Goal: Information Seeking & Learning: Compare options

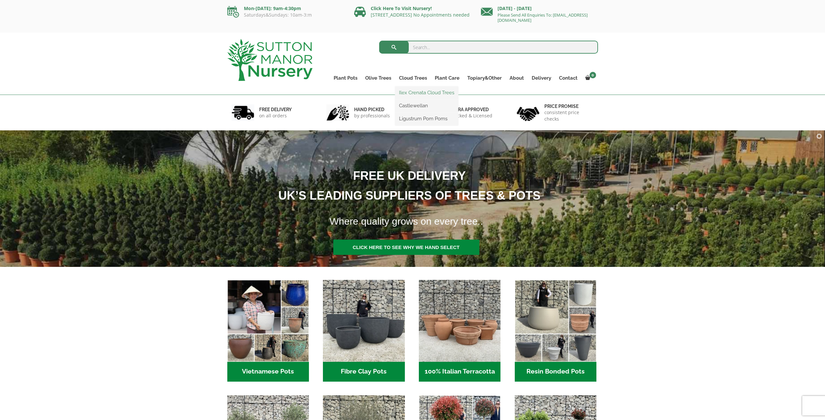
click at [409, 91] on link "Ilex Crenata Cloud Trees" at bounding box center [426, 93] width 63 height 10
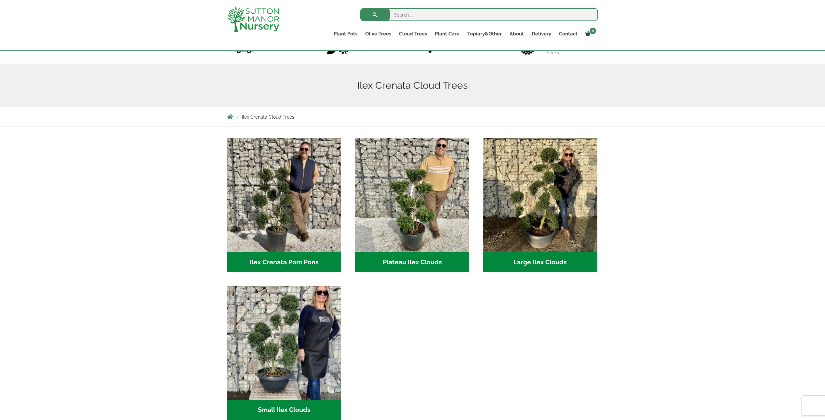
scroll to position [65, 0]
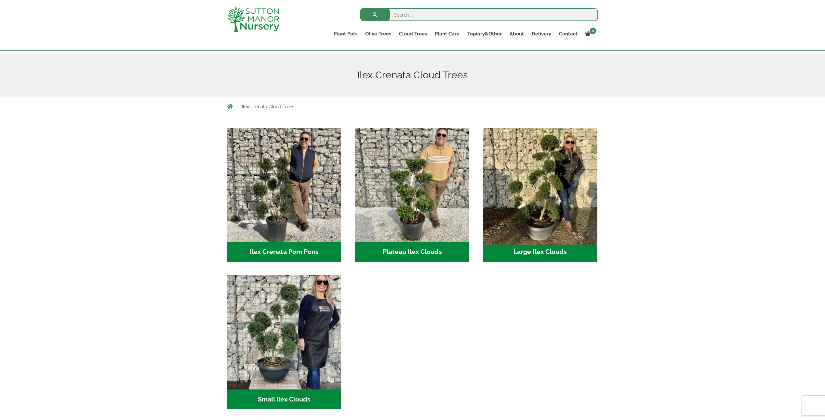
click at [551, 201] on img "Visit product category Large Ilex Clouds" at bounding box center [540, 185] width 120 height 120
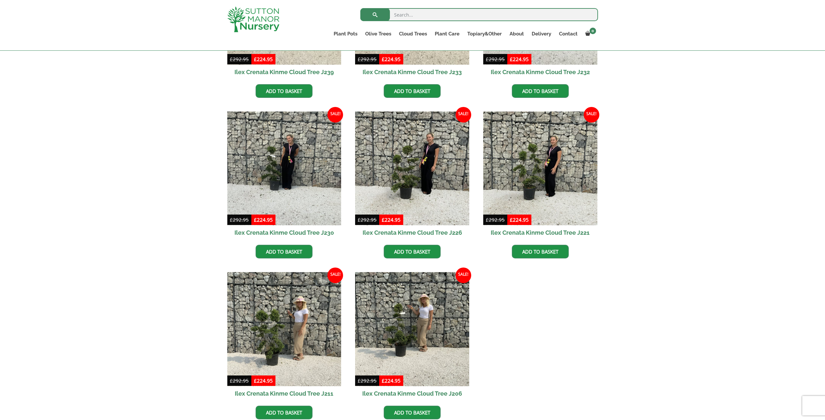
scroll to position [325, 0]
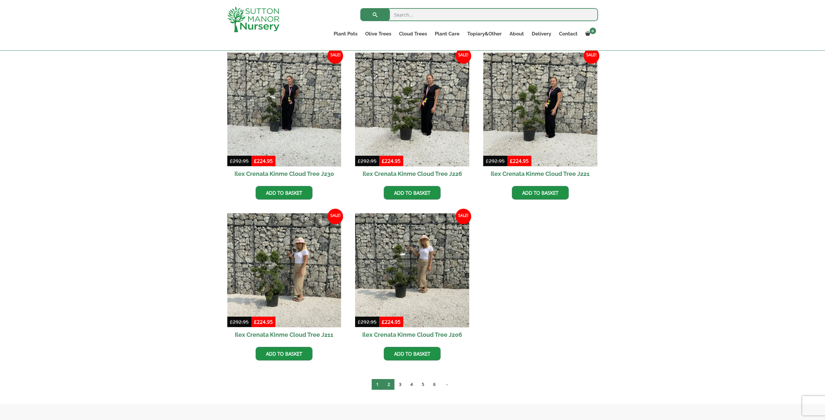
click at [391, 387] on link "2" at bounding box center [388, 384] width 11 height 11
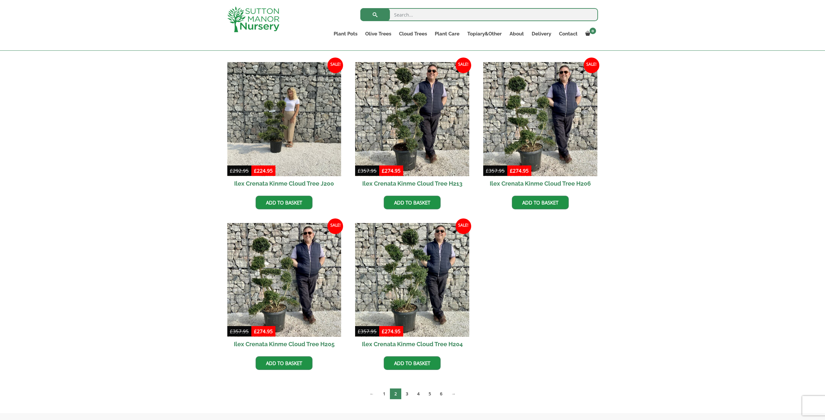
scroll to position [488, 0]
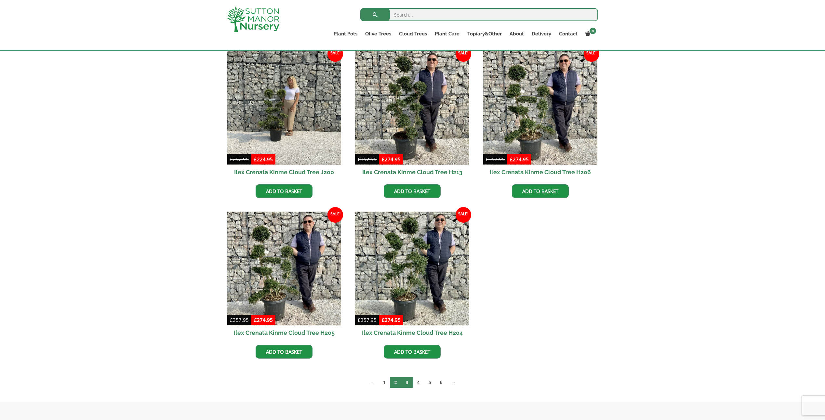
click at [406, 385] on link "3" at bounding box center [406, 382] width 11 height 11
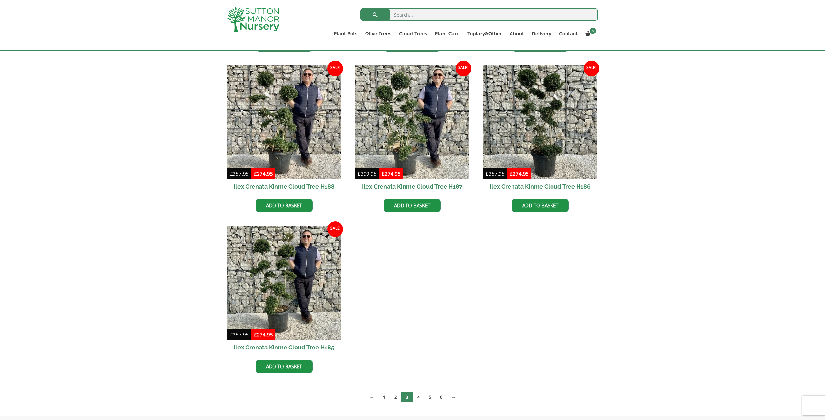
scroll to position [325, 0]
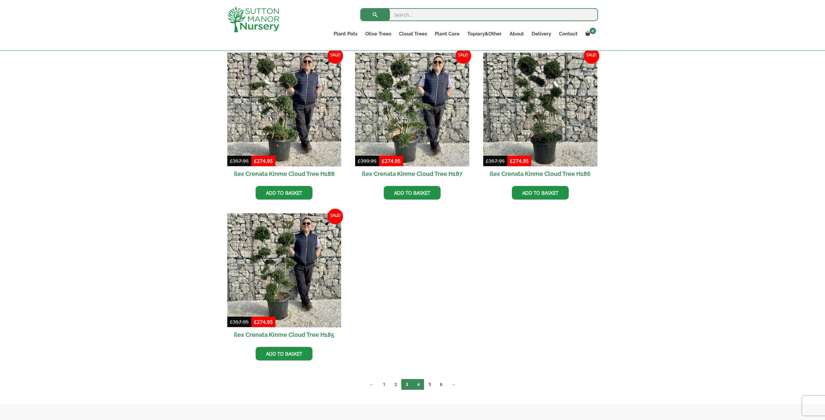
click at [419, 387] on link "4" at bounding box center [418, 384] width 11 height 11
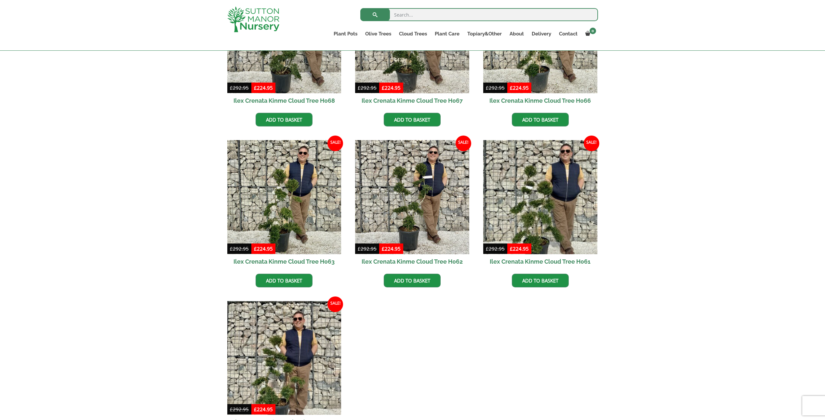
scroll to position [488, 0]
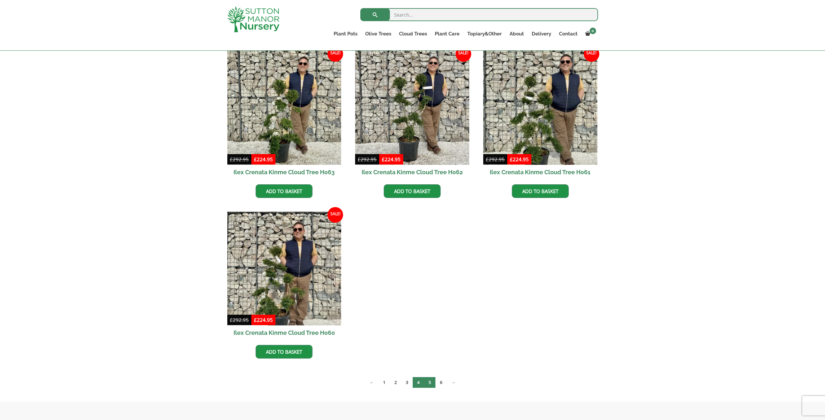
click at [433, 383] on link "5" at bounding box center [429, 382] width 11 height 11
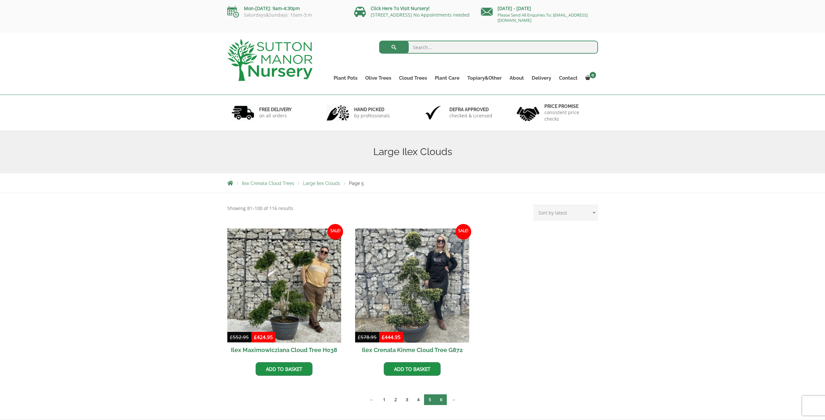
click at [439, 400] on link "6" at bounding box center [440, 399] width 11 height 11
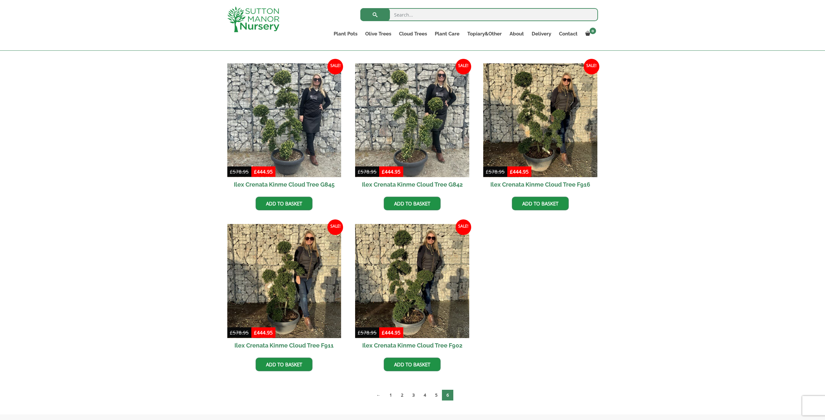
scroll to position [325, 0]
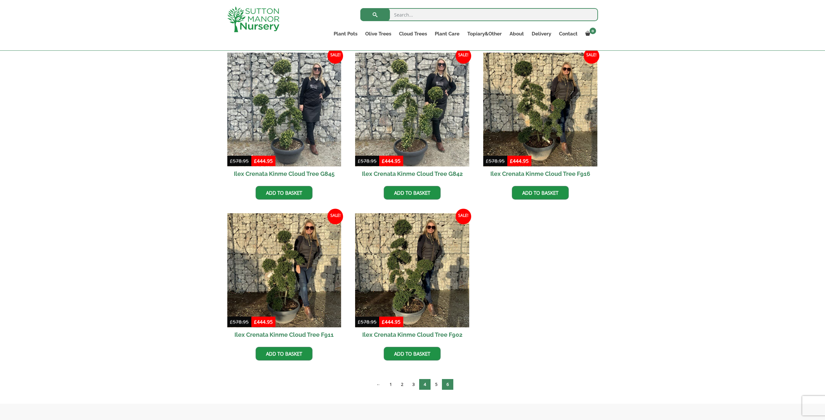
click at [428, 387] on link "4" at bounding box center [424, 384] width 11 height 11
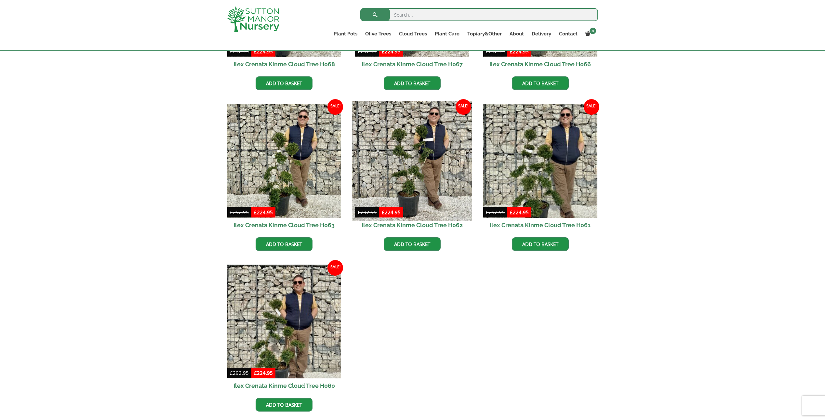
scroll to position [488, 0]
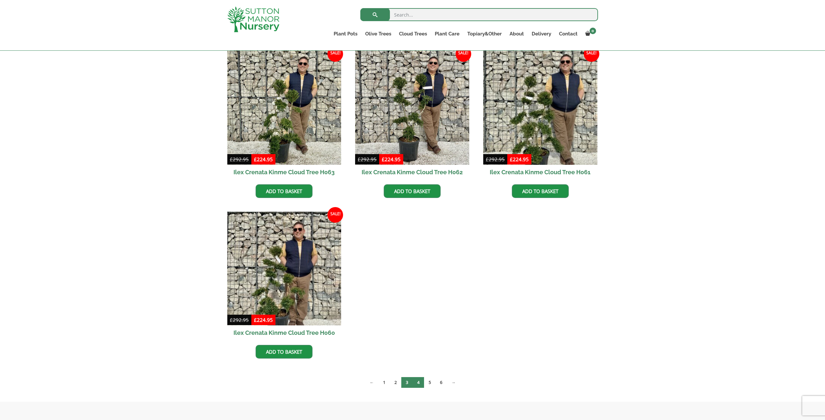
click at [409, 383] on link "3" at bounding box center [406, 382] width 11 height 11
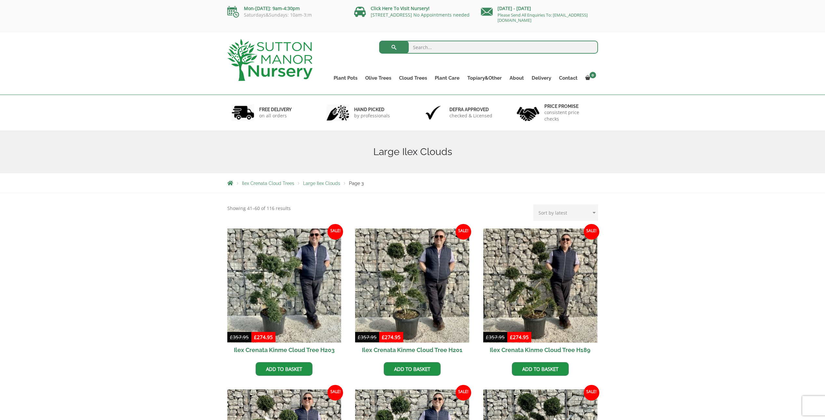
click at [571, 211] on select "Sort by popularity Sort by latest Sort by price: low to high Sort by price: hig…" at bounding box center [565, 213] width 65 height 16
select select "price"
click at [535, 205] on select "Sort by popularity Sort by latest Sort by price: low to high Sort by price: hig…" at bounding box center [565, 213] width 65 height 16
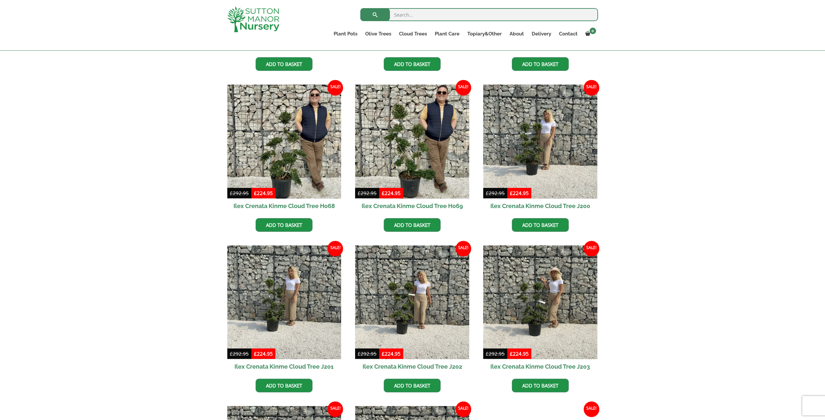
scroll to position [455, 0]
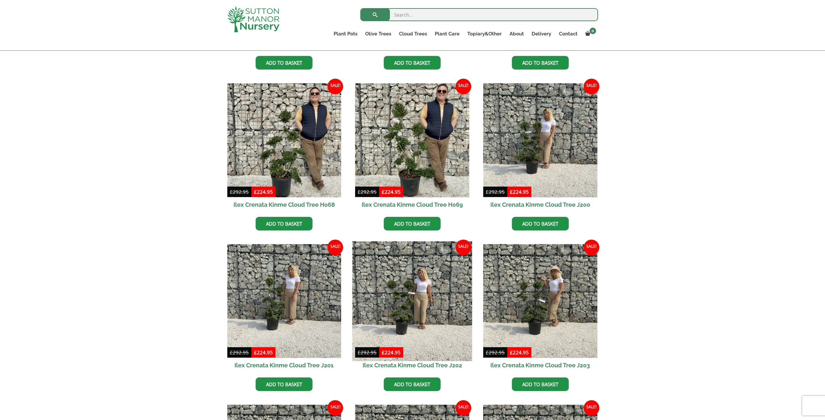
click at [429, 314] on img at bounding box center [412, 301] width 120 height 120
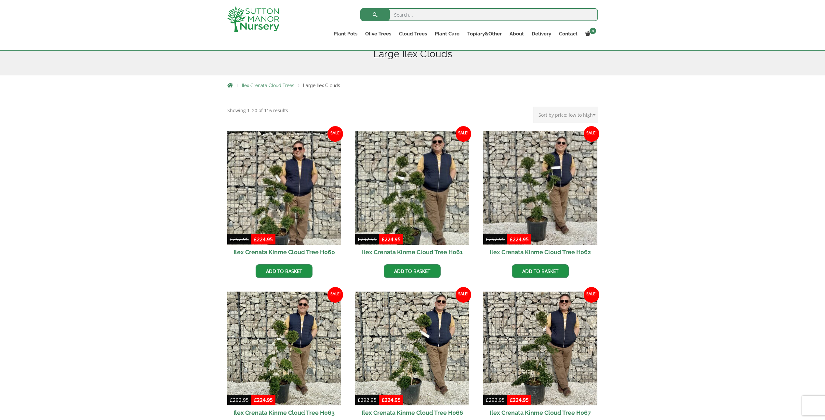
scroll to position [98, 0]
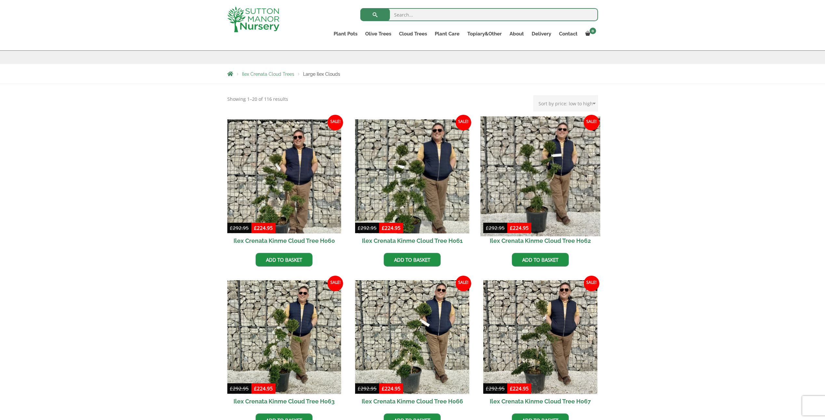
click at [553, 175] on img at bounding box center [540, 176] width 120 height 120
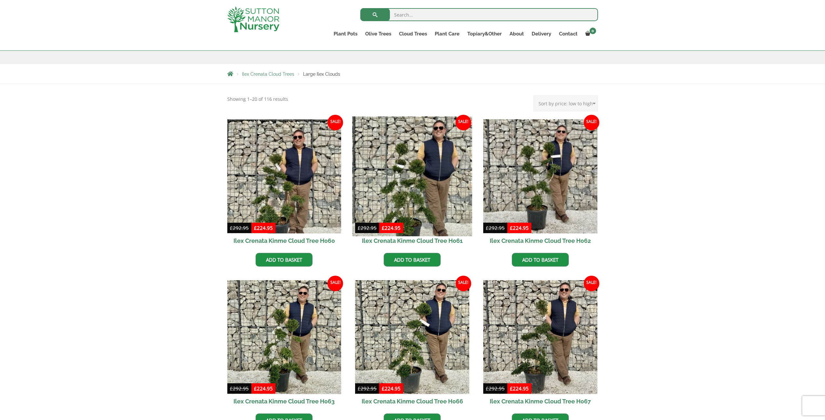
click at [430, 190] on img at bounding box center [412, 176] width 120 height 120
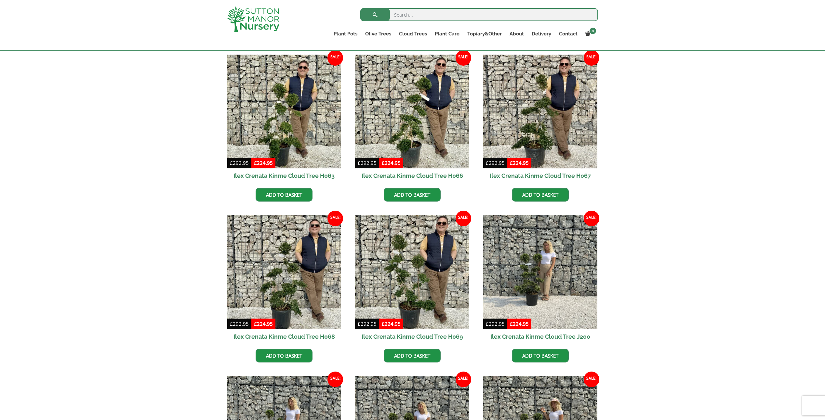
scroll to position [325, 0]
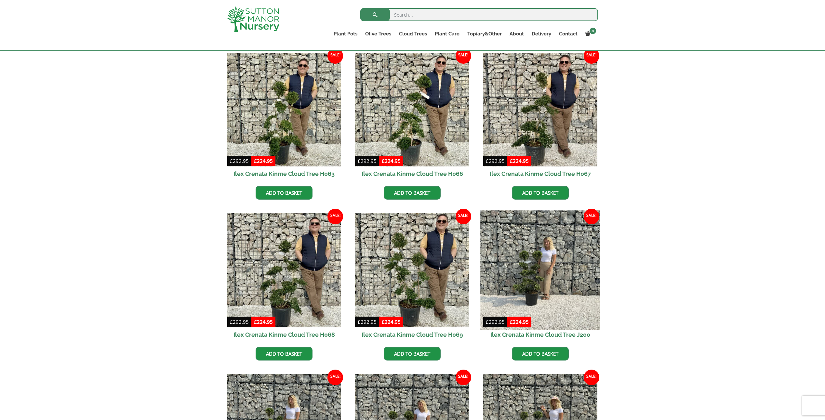
click at [560, 266] on img at bounding box center [540, 270] width 120 height 120
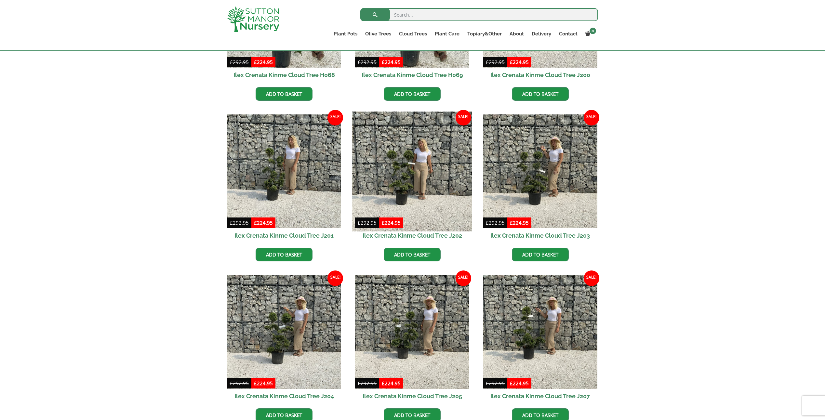
scroll to position [585, 0]
click at [411, 193] on img at bounding box center [412, 171] width 120 height 120
click at [389, 175] on img at bounding box center [412, 171] width 120 height 120
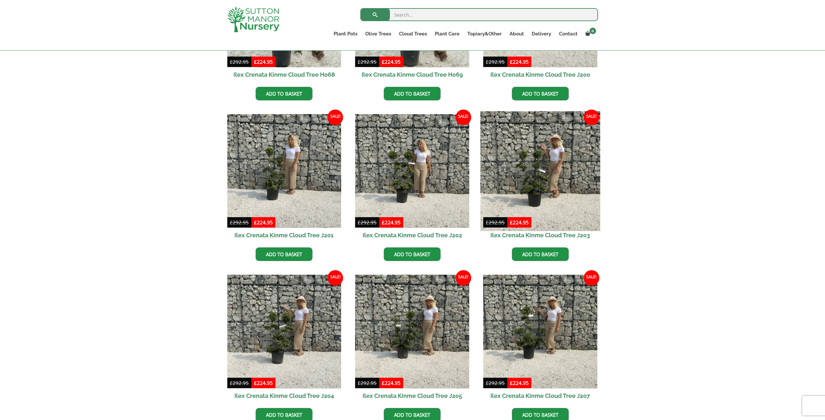
click at [535, 149] on img at bounding box center [540, 171] width 120 height 120
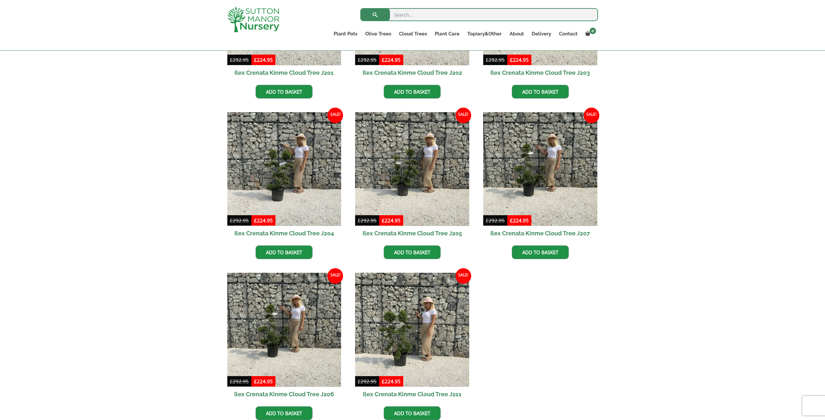
scroll to position [780, 0]
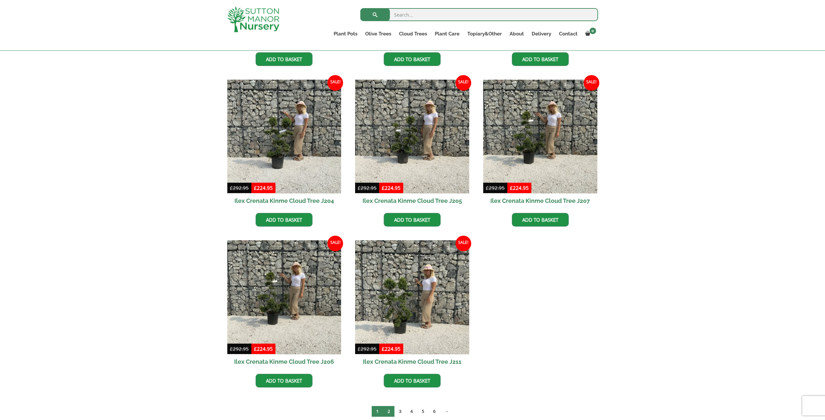
click at [386, 415] on link "2" at bounding box center [388, 411] width 11 height 11
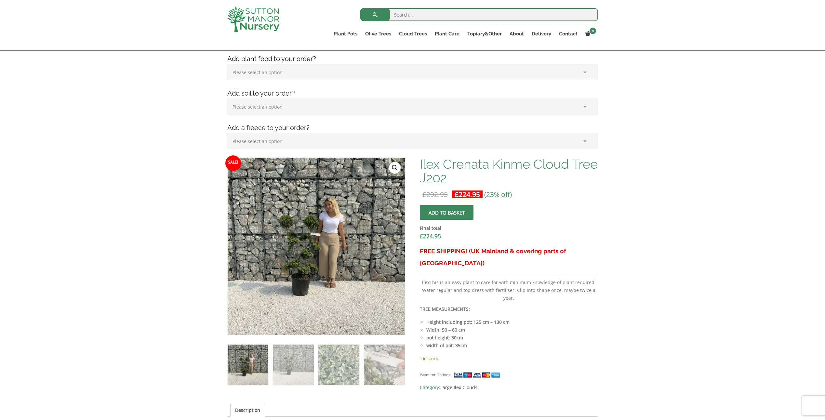
scroll to position [130, 0]
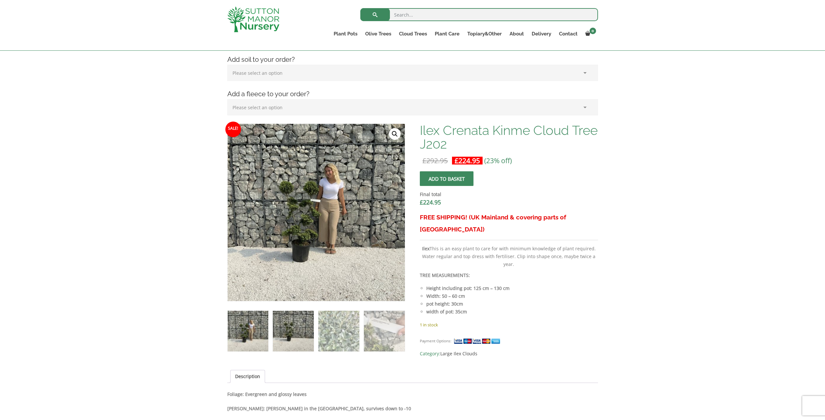
click at [302, 321] on img at bounding box center [293, 331] width 41 height 41
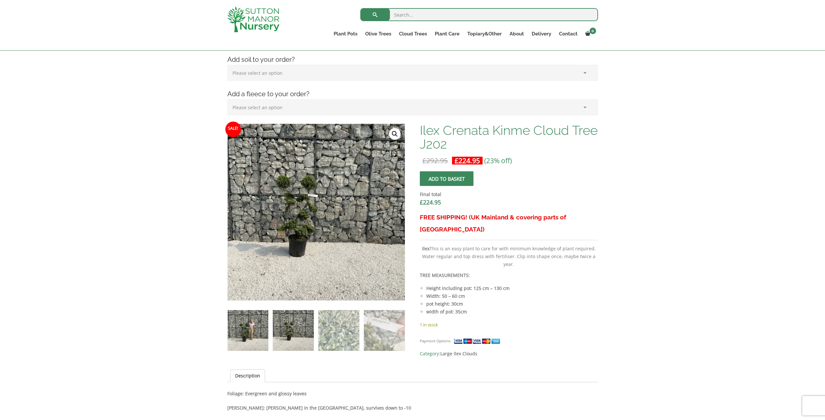
click at [252, 321] on img at bounding box center [248, 330] width 41 height 41
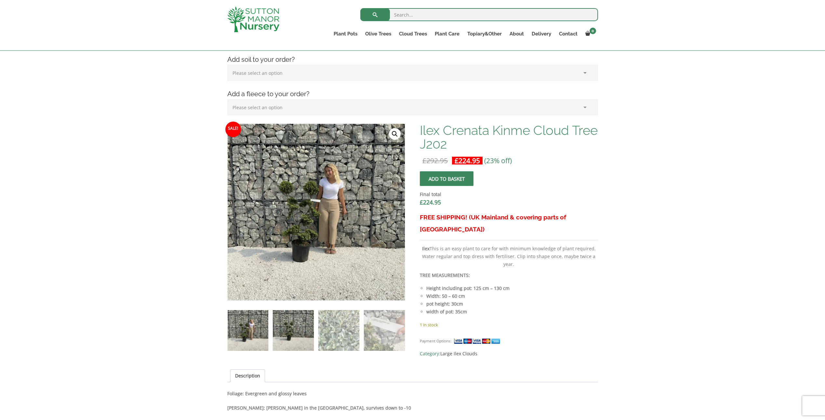
click at [290, 319] on img at bounding box center [293, 330] width 41 height 41
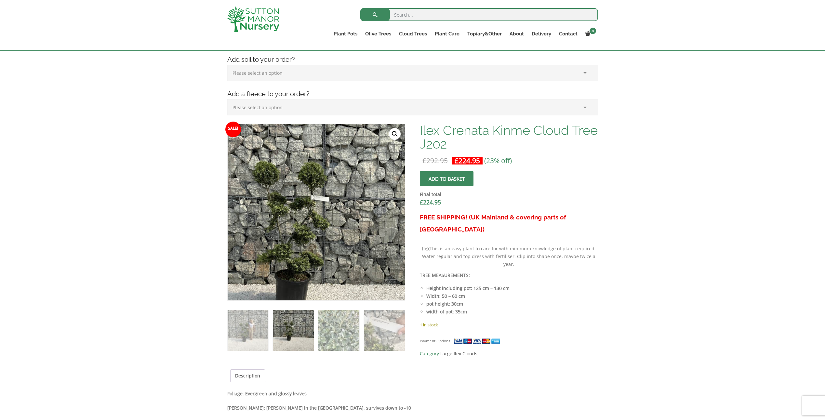
click at [304, 192] on img at bounding box center [326, 229] width 325 height 325
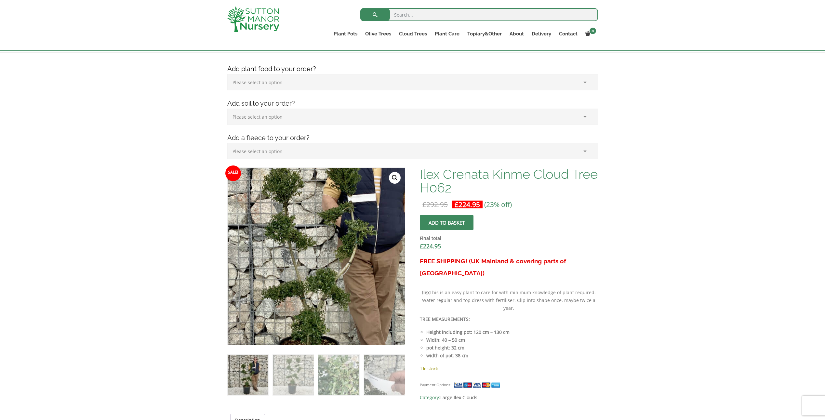
scroll to position [98, 0]
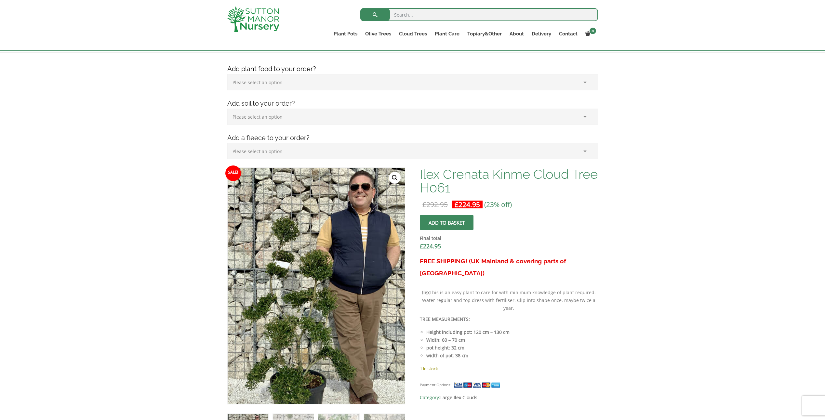
scroll to position [98, 0]
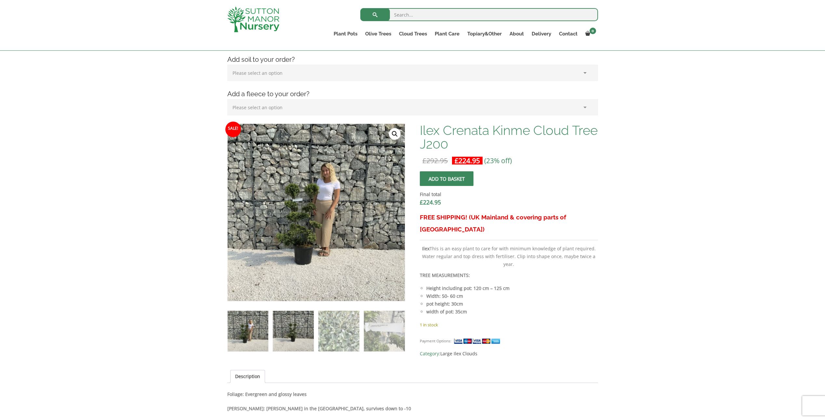
click at [297, 334] on img at bounding box center [293, 331] width 41 height 41
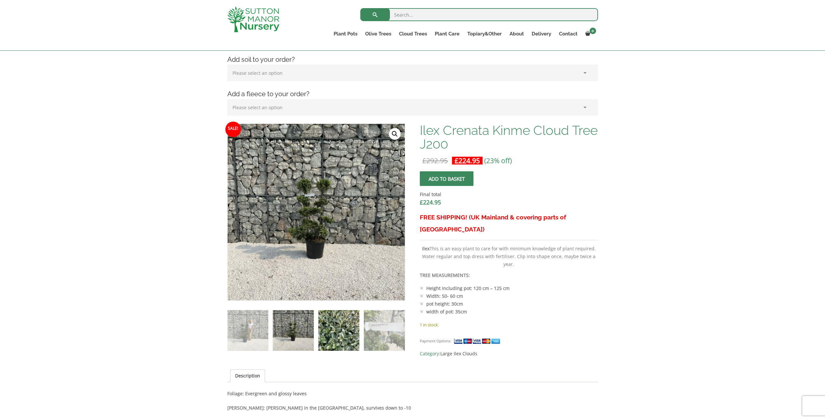
click at [330, 329] on img at bounding box center [338, 330] width 41 height 41
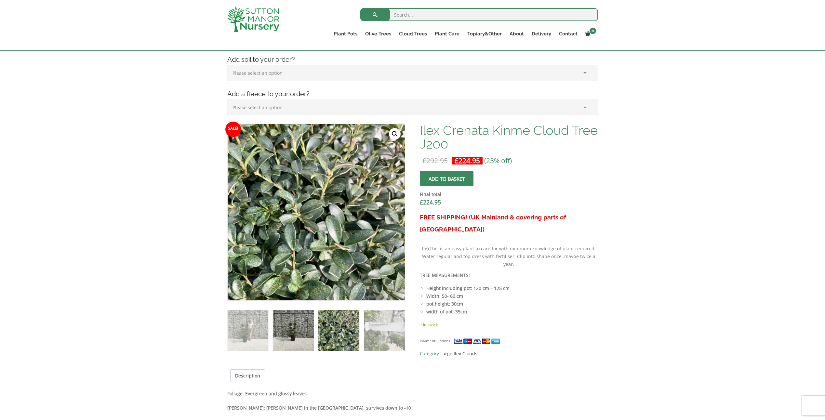
click at [289, 329] on img at bounding box center [293, 330] width 41 height 41
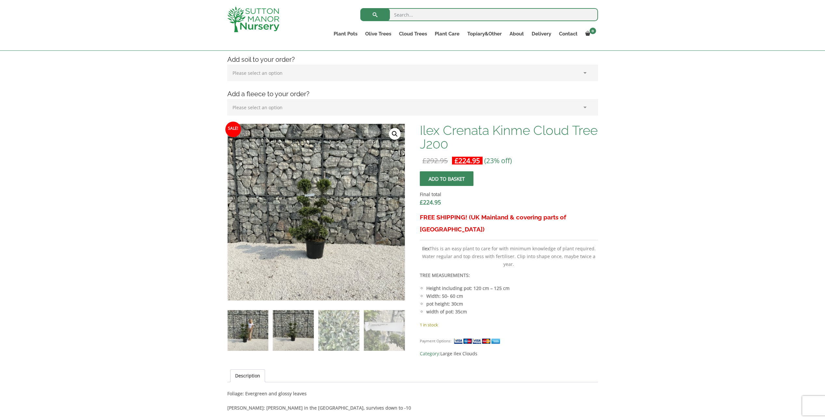
click at [245, 326] on img at bounding box center [248, 330] width 41 height 41
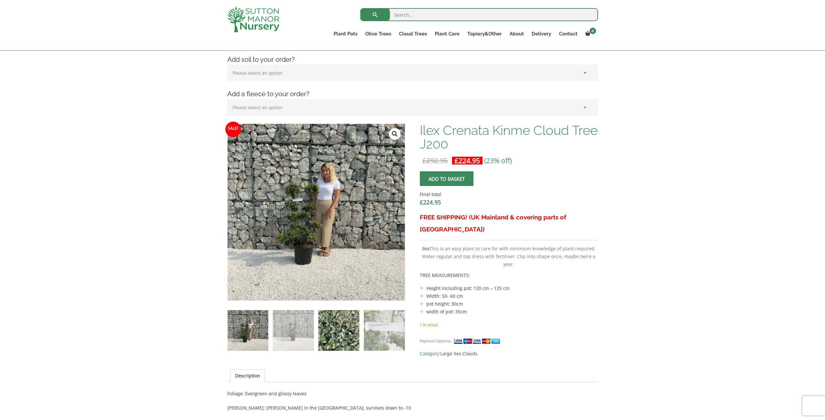
click at [333, 319] on img at bounding box center [338, 330] width 41 height 41
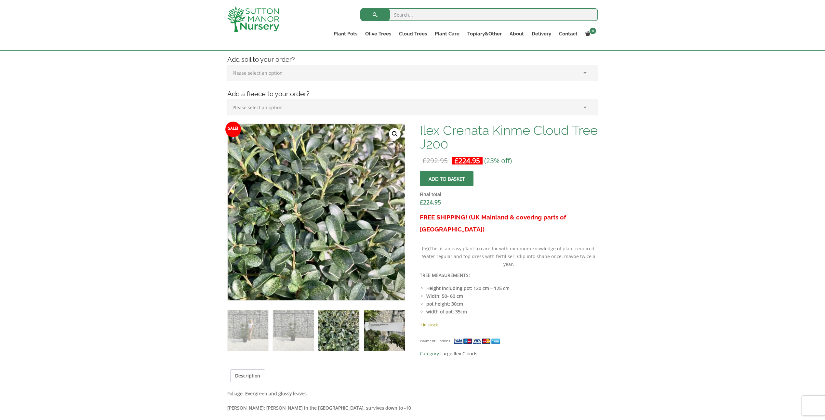
click at [364, 328] on img at bounding box center [384, 330] width 41 height 41
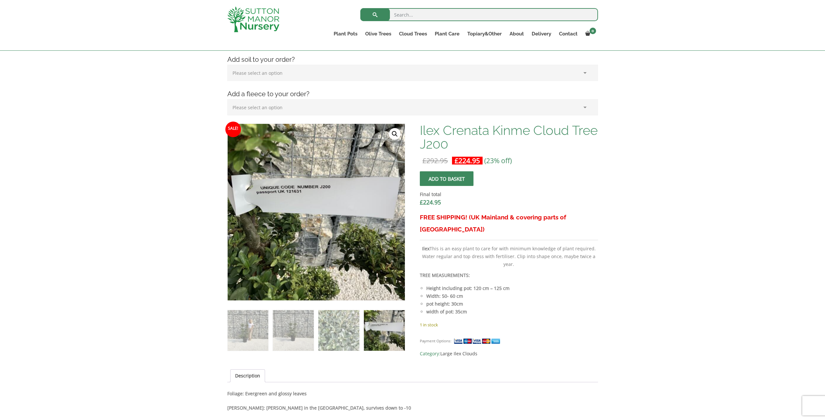
click at [360, 331] on ol at bounding box center [316, 326] width 178 height 50
click at [245, 327] on img at bounding box center [248, 330] width 41 height 41
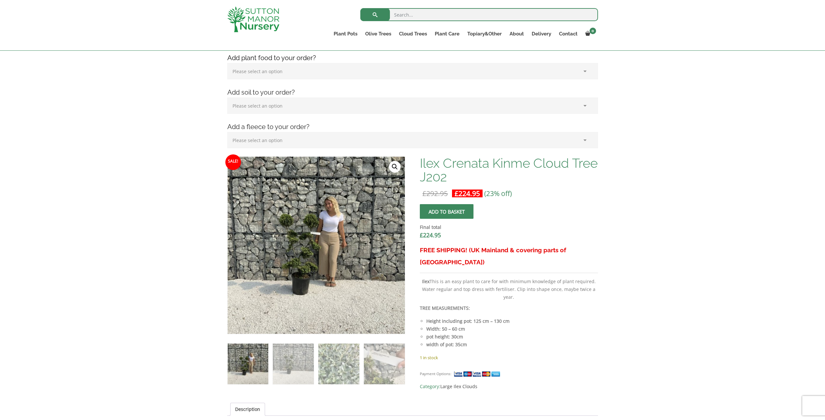
scroll to position [98, 0]
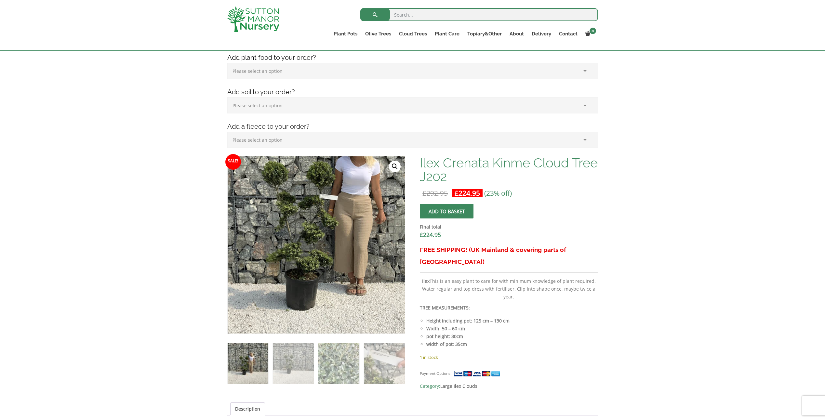
click at [299, 276] on img at bounding box center [329, 219] width 325 height 325
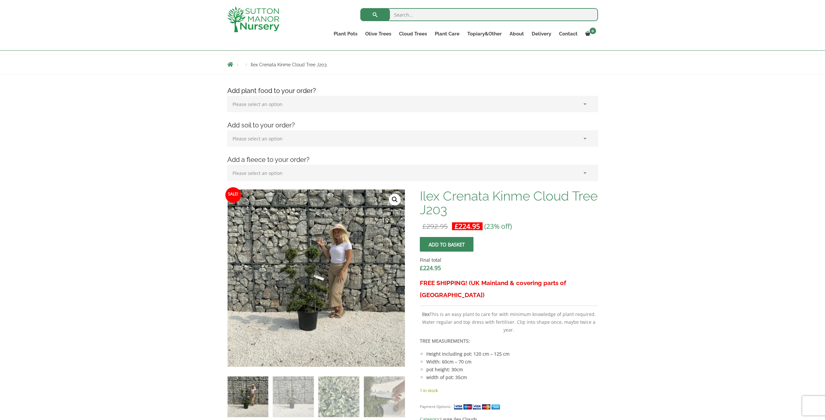
scroll to position [65, 0]
click at [302, 302] on img at bounding box center [327, 267] width 325 height 325
click at [392, 197] on link "🔍" at bounding box center [395, 199] width 12 height 12
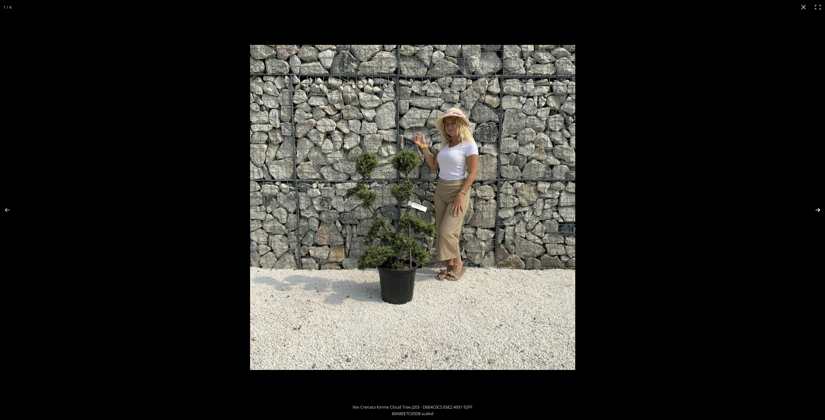
click at [821, 212] on button "Next (arrow right)" at bounding box center [813, 210] width 23 height 33
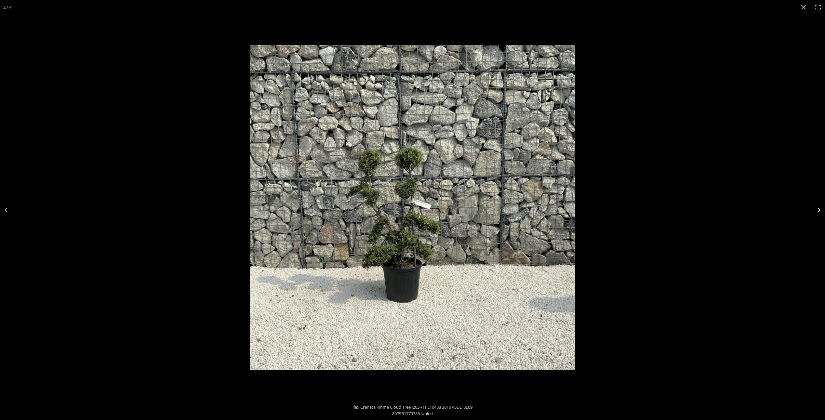
click at [819, 211] on button "Next (arrow right)" at bounding box center [813, 210] width 23 height 33
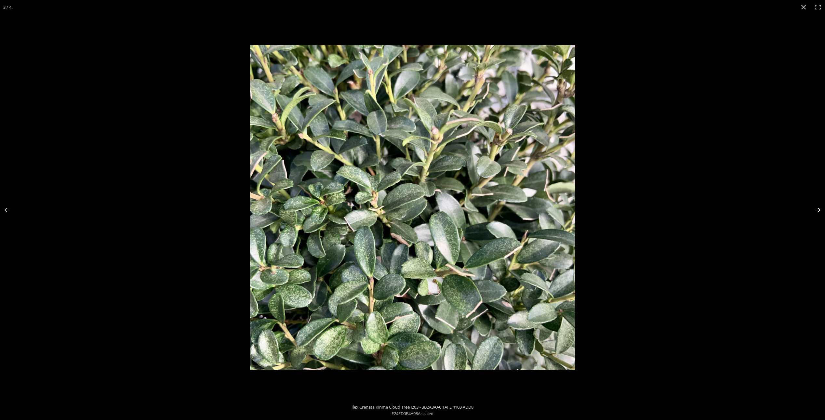
click at [819, 211] on button "Next (arrow right)" at bounding box center [813, 210] width 23 height 33
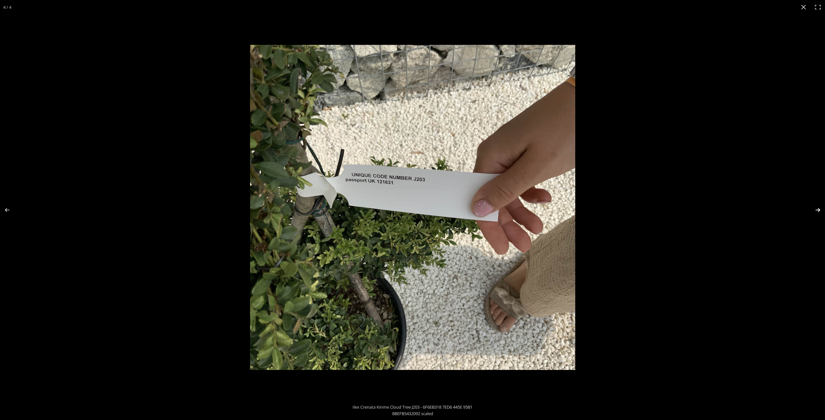
click at [819, 211] on button "Next (arrow right)" at bounding box center [813, 210] width 23 height 33
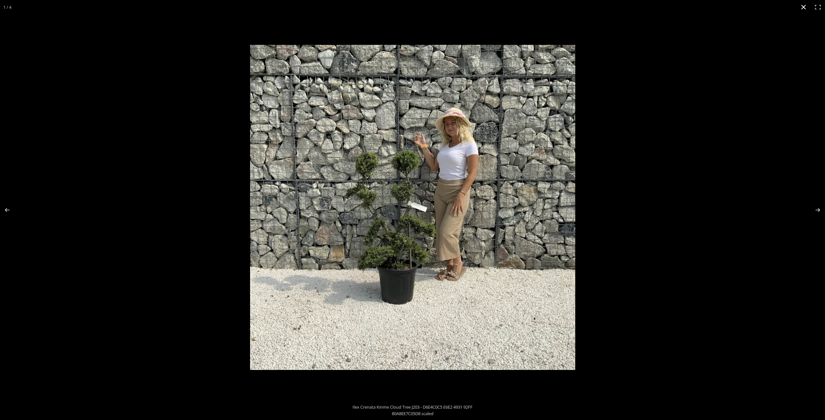
click at [801, 3] on button "Close (Esc)" at bounding box center [803, 7] width 14 height 14
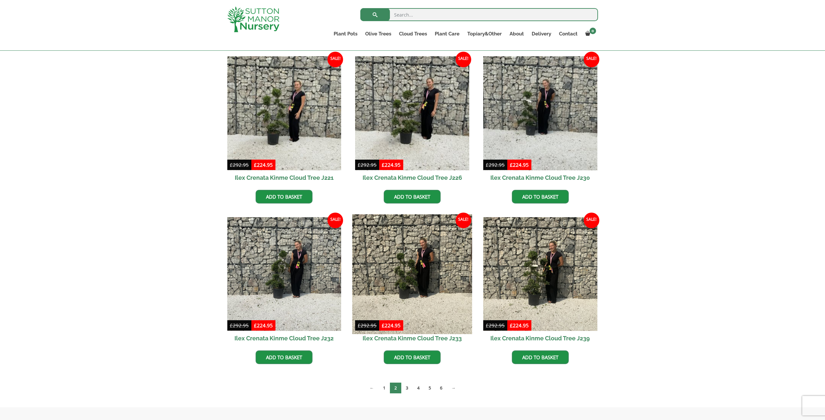
scroll to position [163, 0]
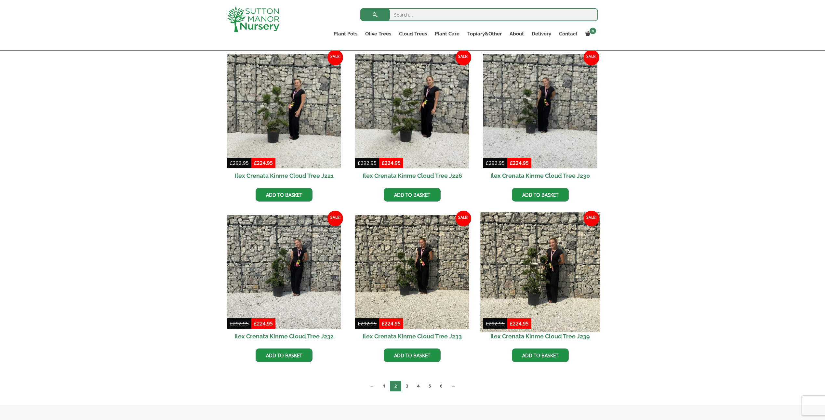
click at [533, 275] on img at bounding box center [540, 272] width 120 height 120
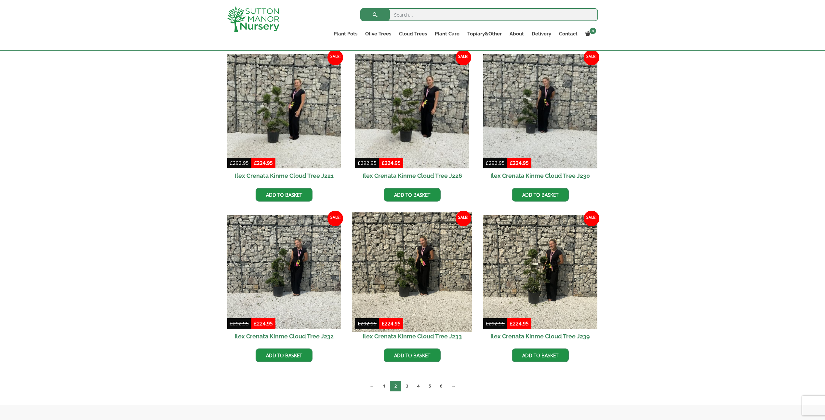
click at [397, 282] on img at bounding box center [412, 272] width 120 height 120
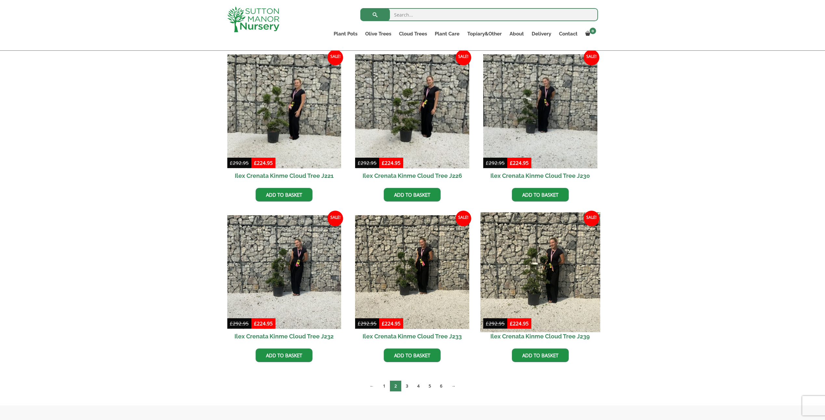
click at [546, 261] on img at bounding box center [540, 272] width 120 height 120
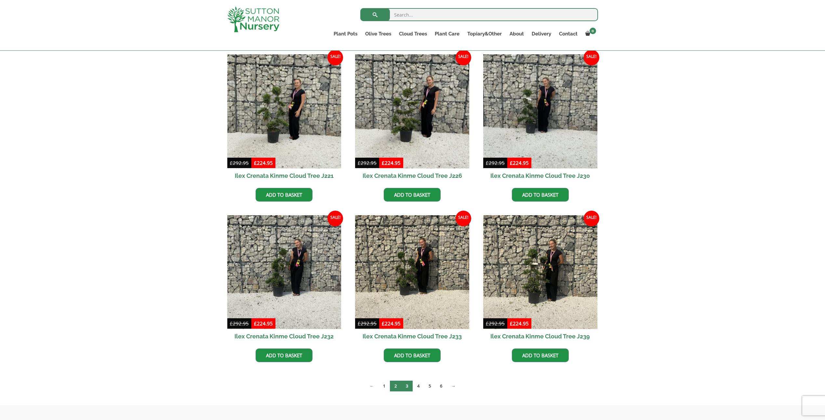
click at [406, 385] on link "3" at bounding box center [406, 386] width 11 height 11
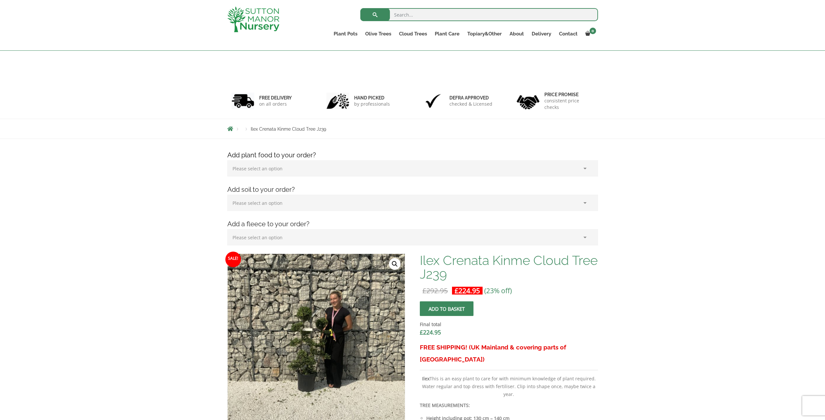
scroll to position [98, 0]
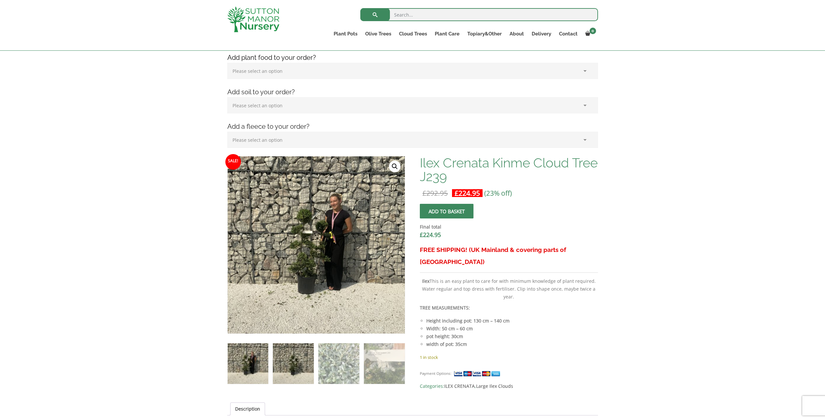
click at [298, 360] on img at bounding box center [293, 363] width 41 height 41
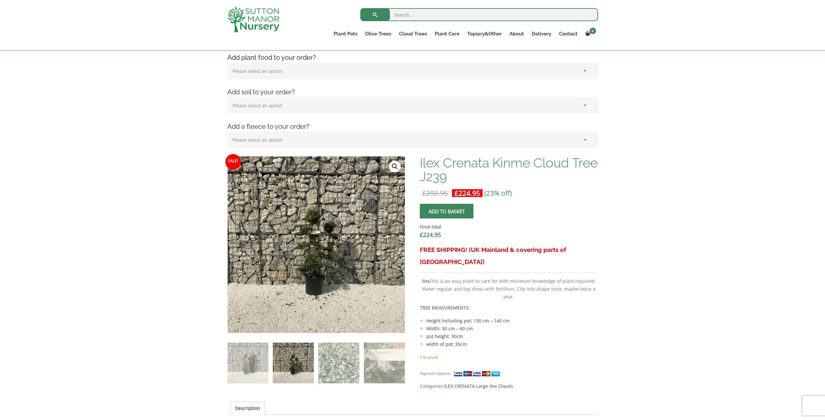
click at [394, 166] on link "🔍" at bounding box center [395, 167] width 12 height 12
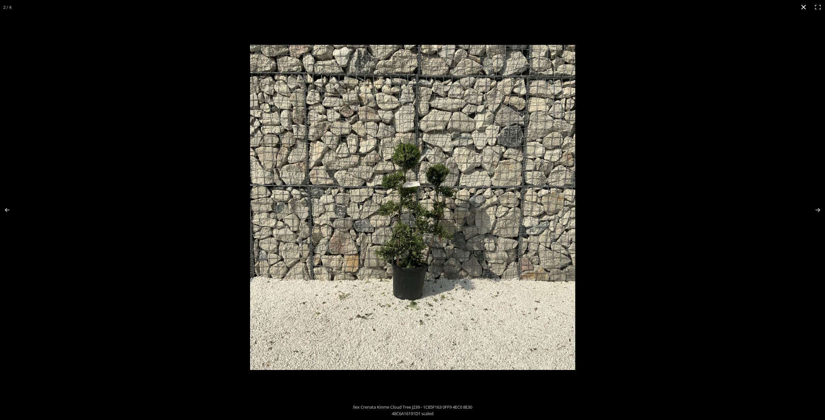
click at [803, 7] on button "Close (Esc)" at bounding box center [803, 7] width 14 height 14
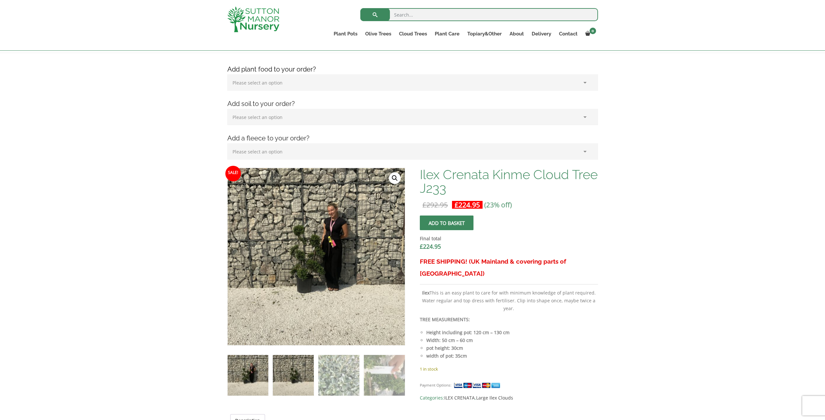
click at [303, 378] on img at bounding box center [293, 375] width 41 height 41
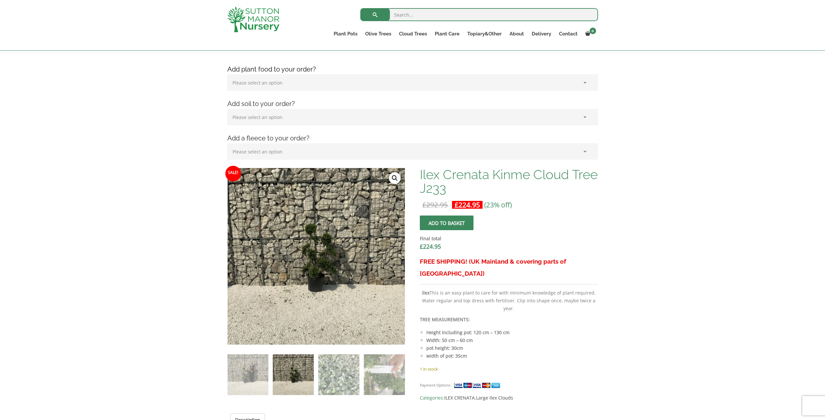
click at [393, 175] on link "🔍" at bounding box center [395, 178] width 12 height 12
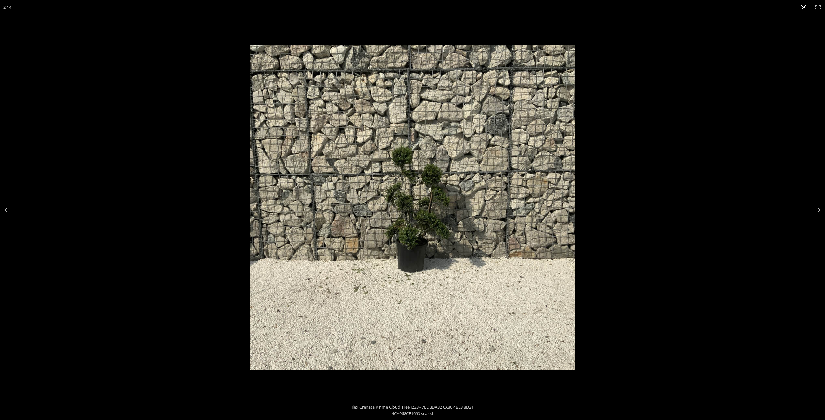
click at [806, 4] on button "Close (Esc)" at bounding box center [803, 7] width 14 height 14
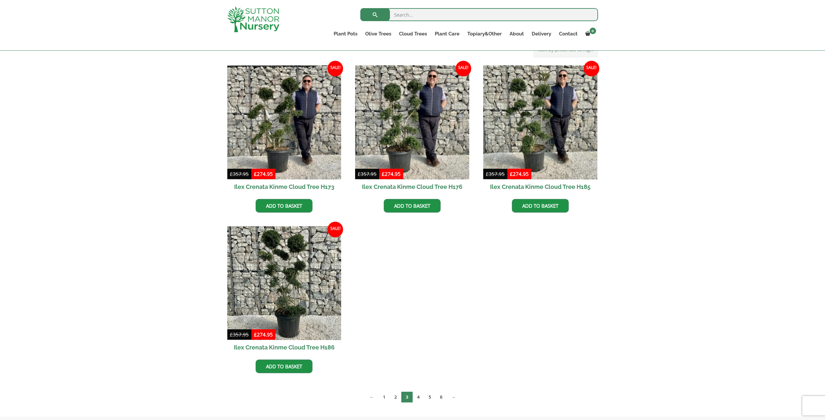
scroll to position [163, 0]
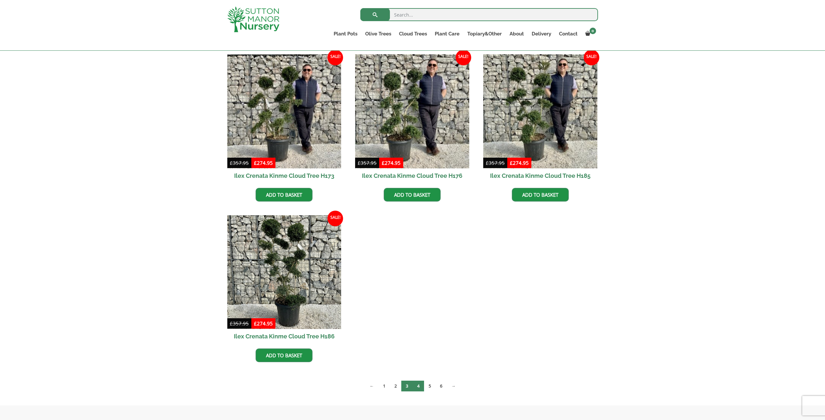
click at [419, 386] on link "4" at bounding box center [418, 386] width 11 height 11
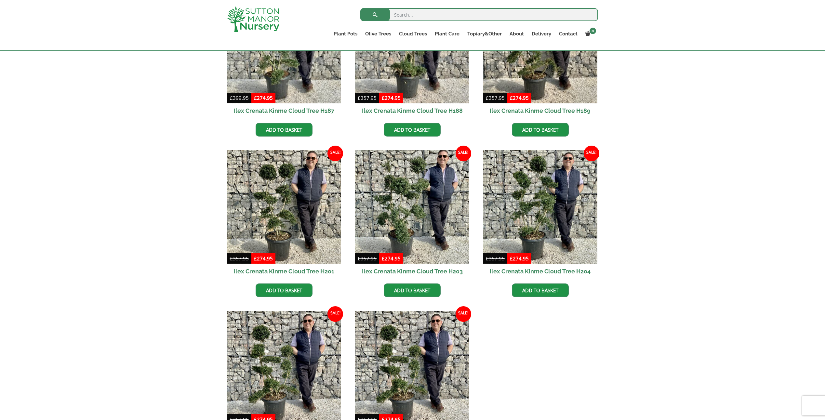
scroll to position [325, 0]
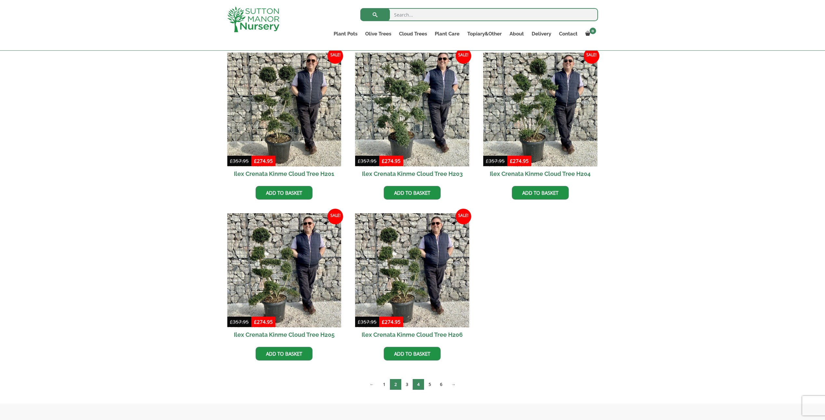
click at [397, 384] on link "2" at bounding box center [395, 384] width 11 height 11
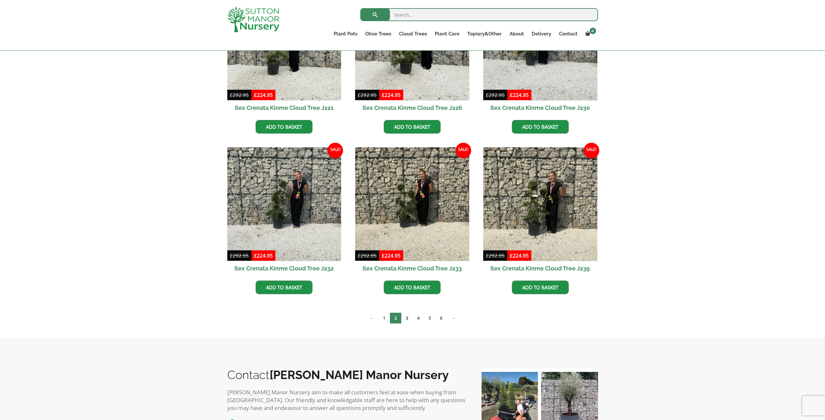
scroll to position [228, 0]
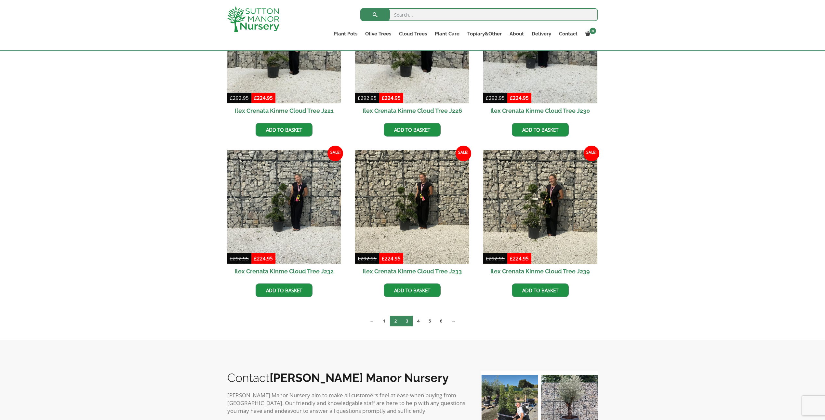
click at [407, 323] on link "3" at bounding box center [406, 321] width 11 height 11
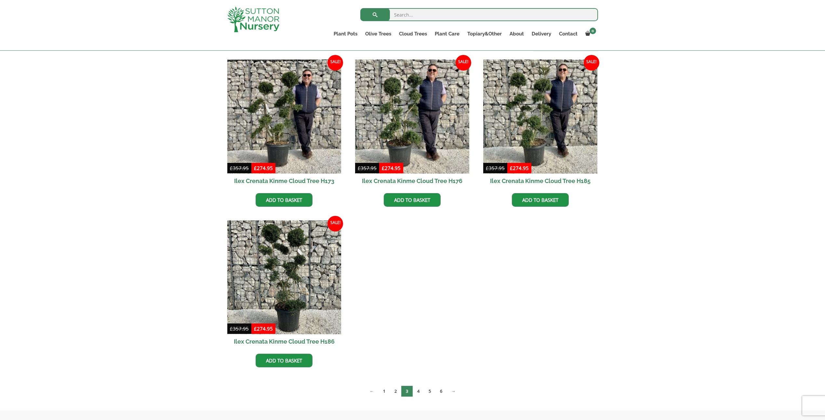
scroll to position [163, 0]
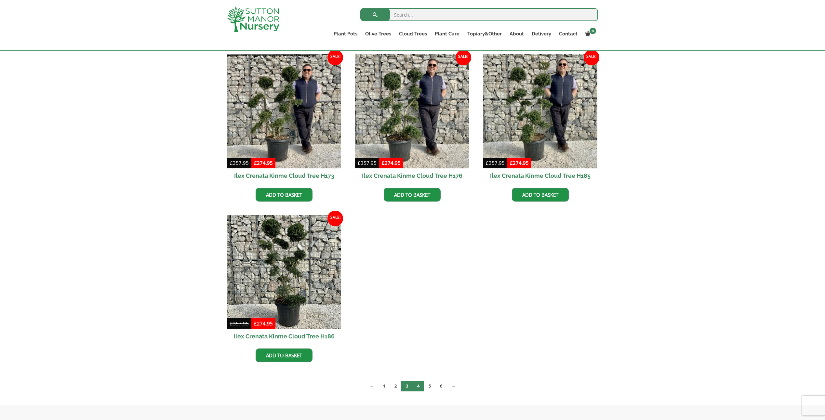
click at [417, 385] on link "4" at bounding box center [418, 386] width 11 height 11
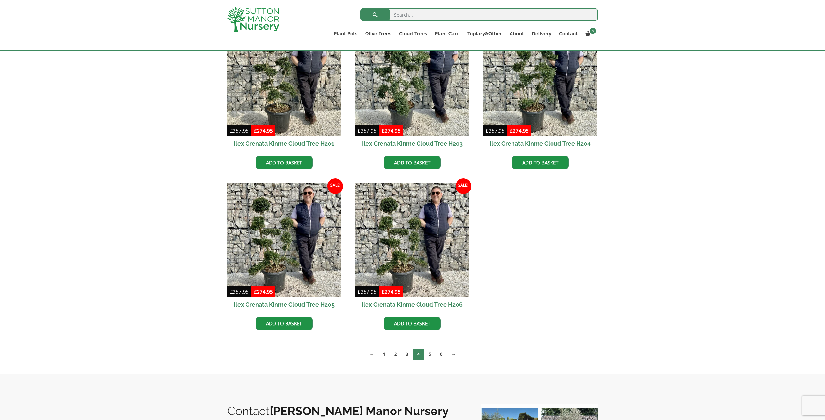
scroll to position [358, 0]
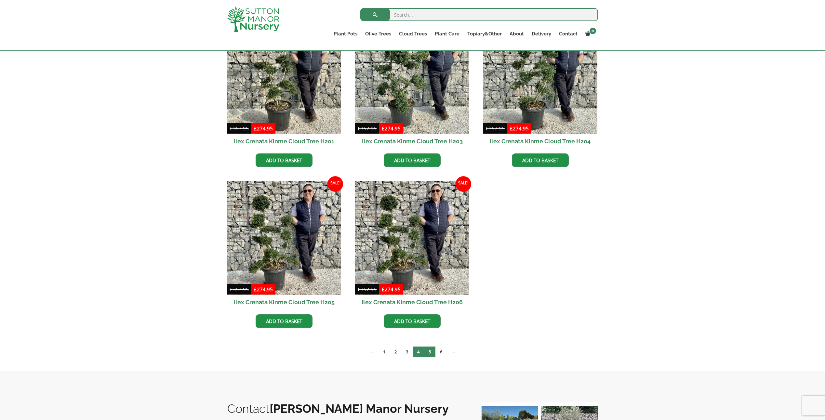
click at [426, 350] on link "5" at bounding box center [429, 352] width 11 height 11
